Goal: Task Accomplishment & Management: Manage account settings

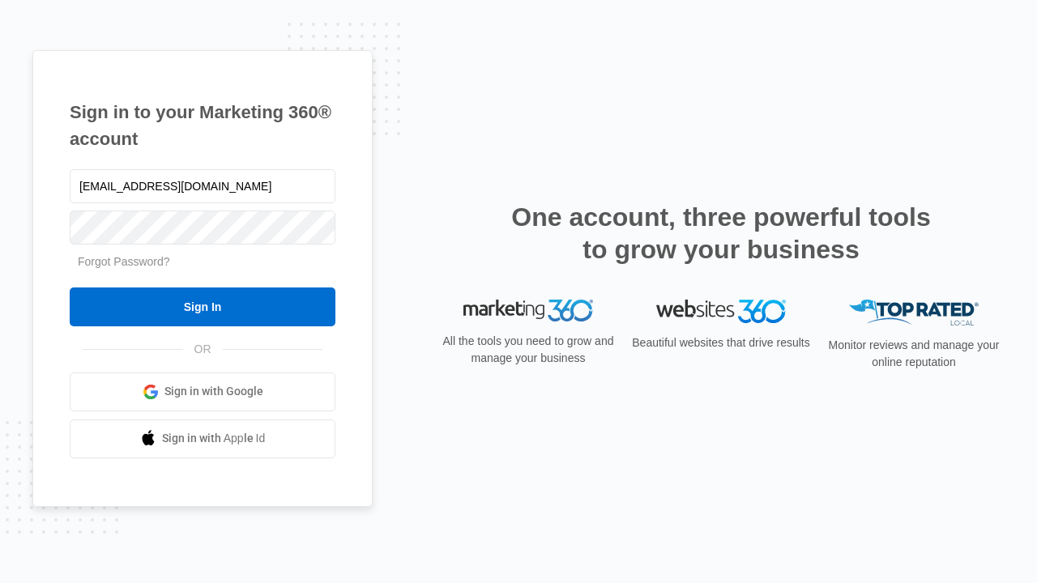
type input "[EMAIL_ADDRESS][DOMAIN_NAME]"
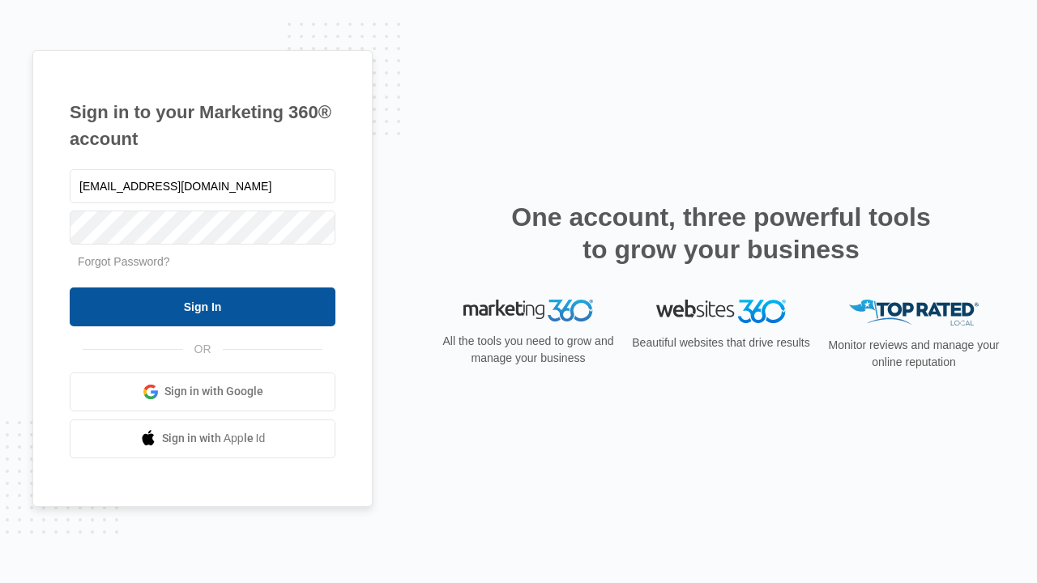
click at [202, 306] on input "Sign In" at bounding box center [203, 307] width 266 height 39
